Goal: Task Accomplishment & Management: Manage account settings

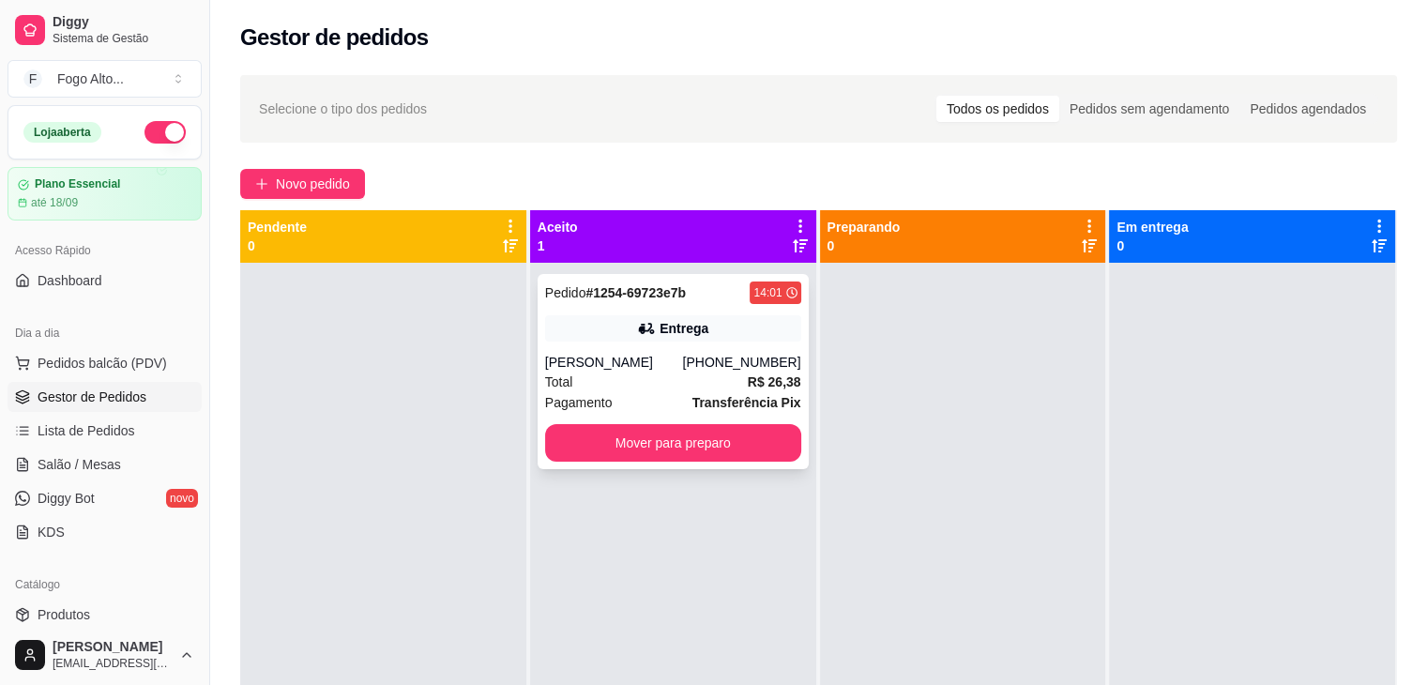
click at [585, 377] on div "Total R$ 26,38" at bounding box center [673, 382] width 256 height 21
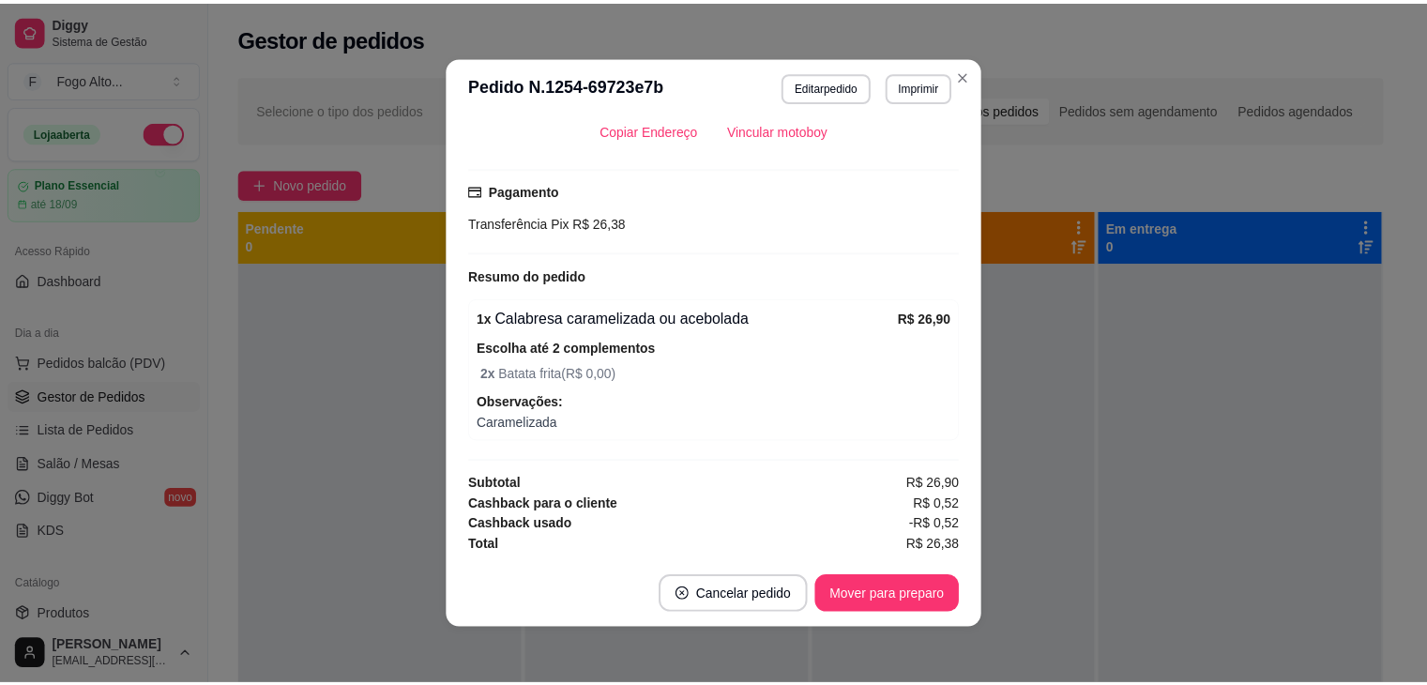
scroll to position [4, 0]
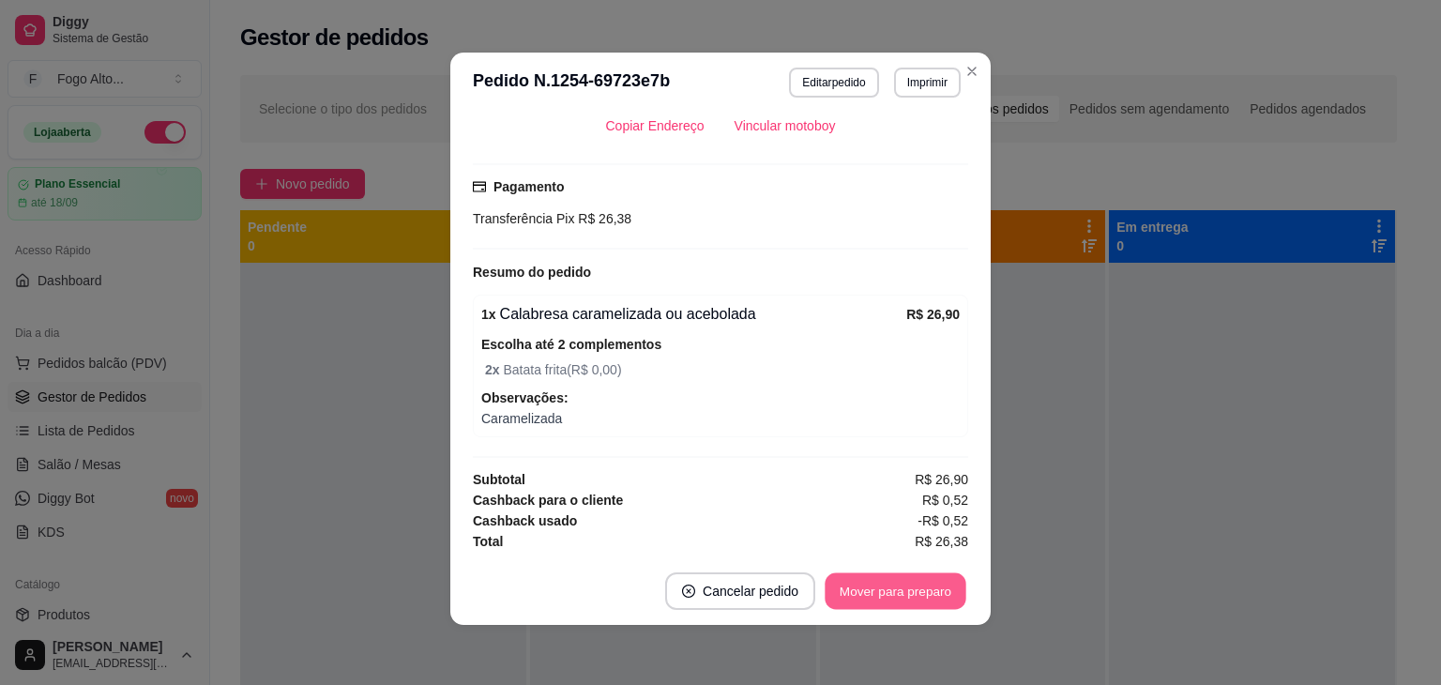
click at [901, 580] on button "Mover para preparo" at bounding box center [895, 591] width 141 height 37
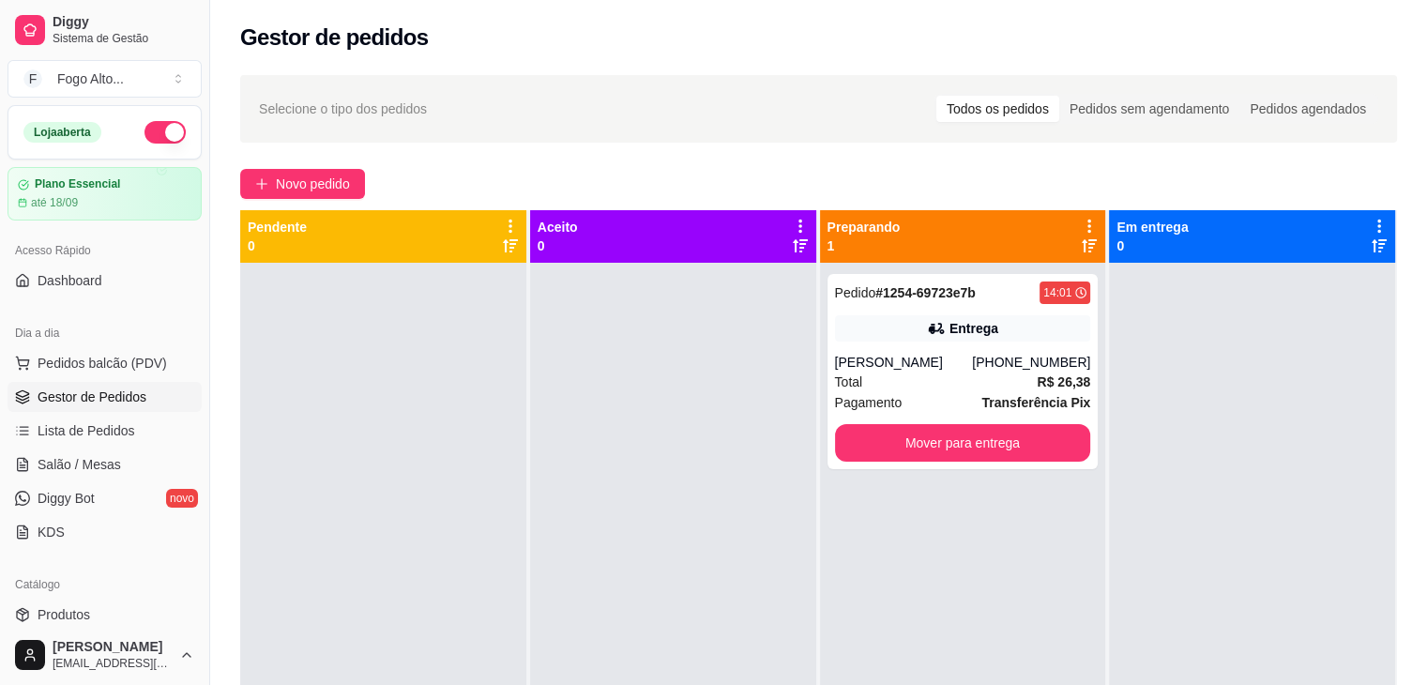
drag, startPoint x: 218, startPoint y: 577, endPoint x: 550, endPoint y: 150, distance: 540.9
click at [218, 577] on div "Selecione o tipo dos pedidos Todos os pedidos Pedidos sem agendamento Pedidos a…" at bounding box center [818, 491] width 1217 height 854
click at [890, 450] on button "Mover para entrega" at bounding box center [963, 443] width 256 height 38
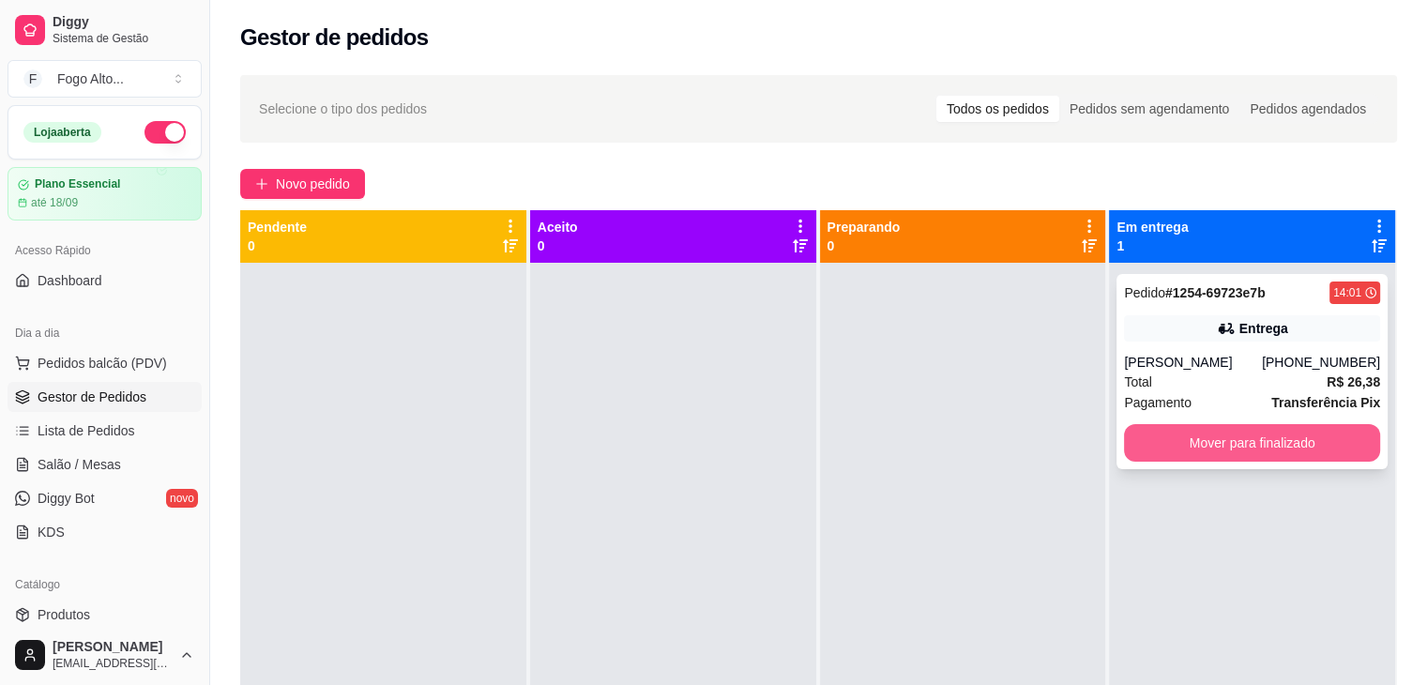
click at [1268, 451] on button "Mover para finalizado" at bounding box center [1252, 443] width 256 height 38
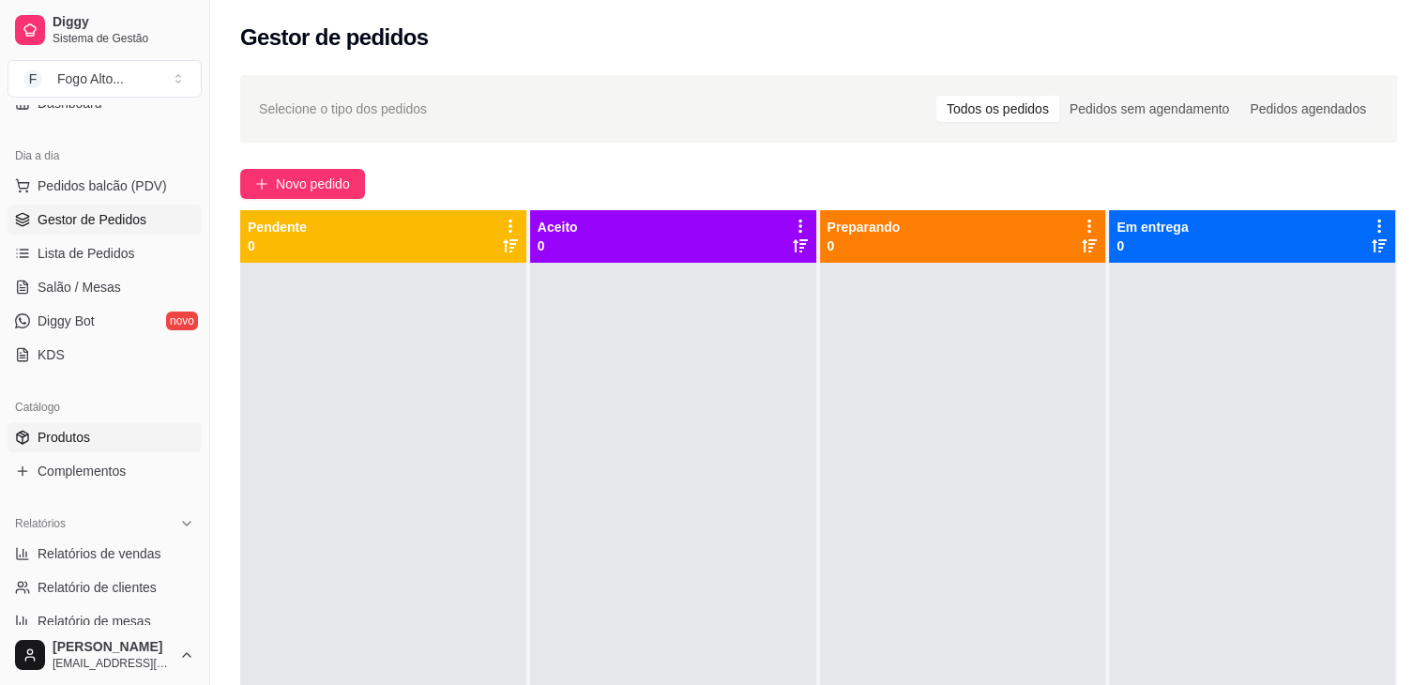
scroll to position [188, 0]
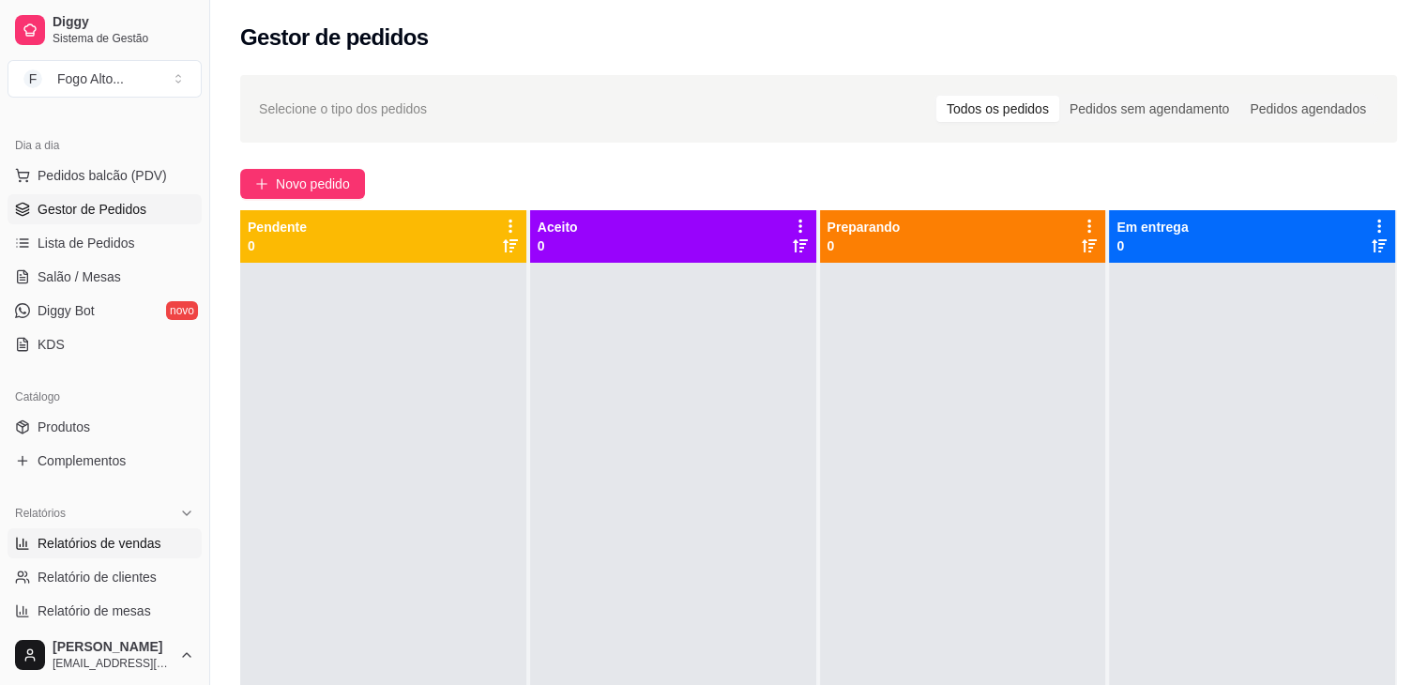
click at [120, 553] on link "Relatórios de vendas" at bounding box center [105, 543] width 194 height 30
select select "ALL"
select select "0"
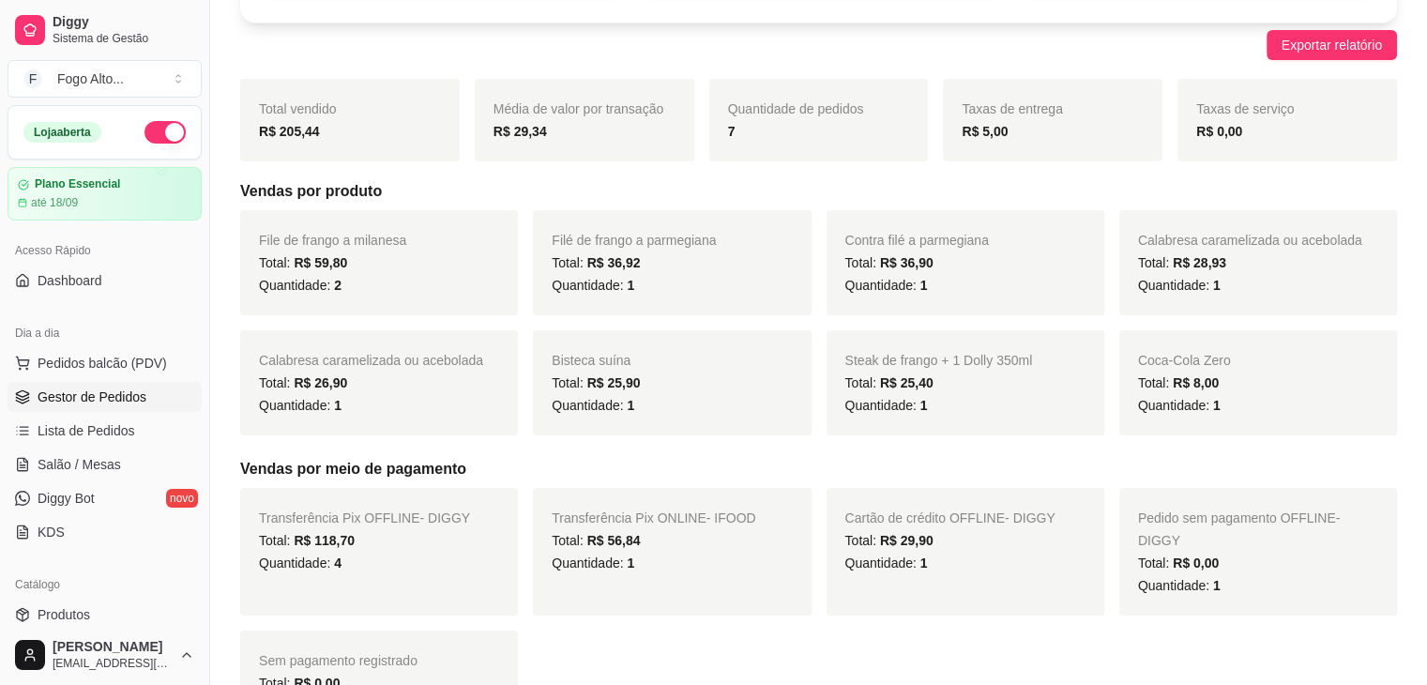
click at [80, 396] on span "Gestor de Pedidos" at bounding box center [92, 396] width 109 height 19
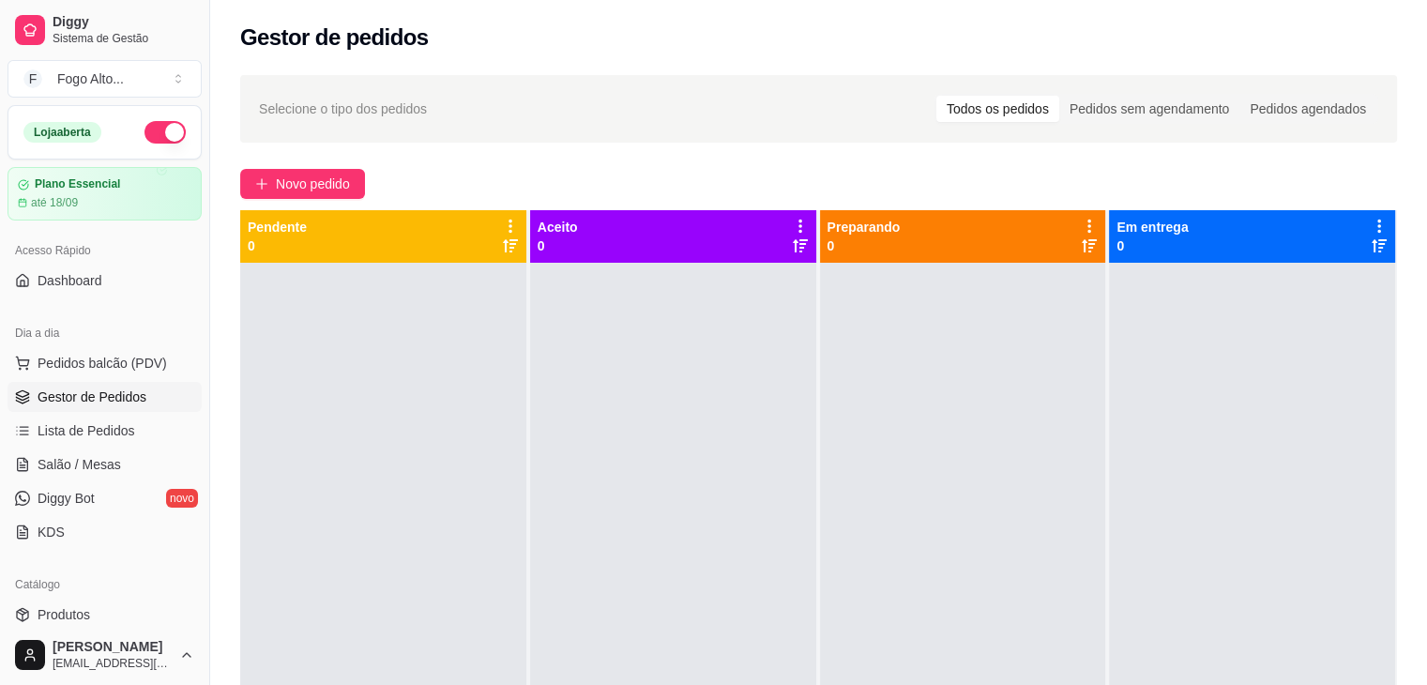
drag, startPoint x: 14, startPoint y: 129, endPoint x: 0, endPoint y: 4, distance: 125.6
click at [2, 94] on div "Diggy Sistema de Gestão F Fogo Alto ... Loja aberta Plano Essencial até 18/09 A…" at bounding box center [104, 342] width 209 height 685
click at [383, 391] on div at bounding box center [383, 605] width 286 height 685
click at [401, 399] on div at bounding box center [383, 605] width 286 height 685
